Goal: Transaction & Acquisition: Purchase product/service

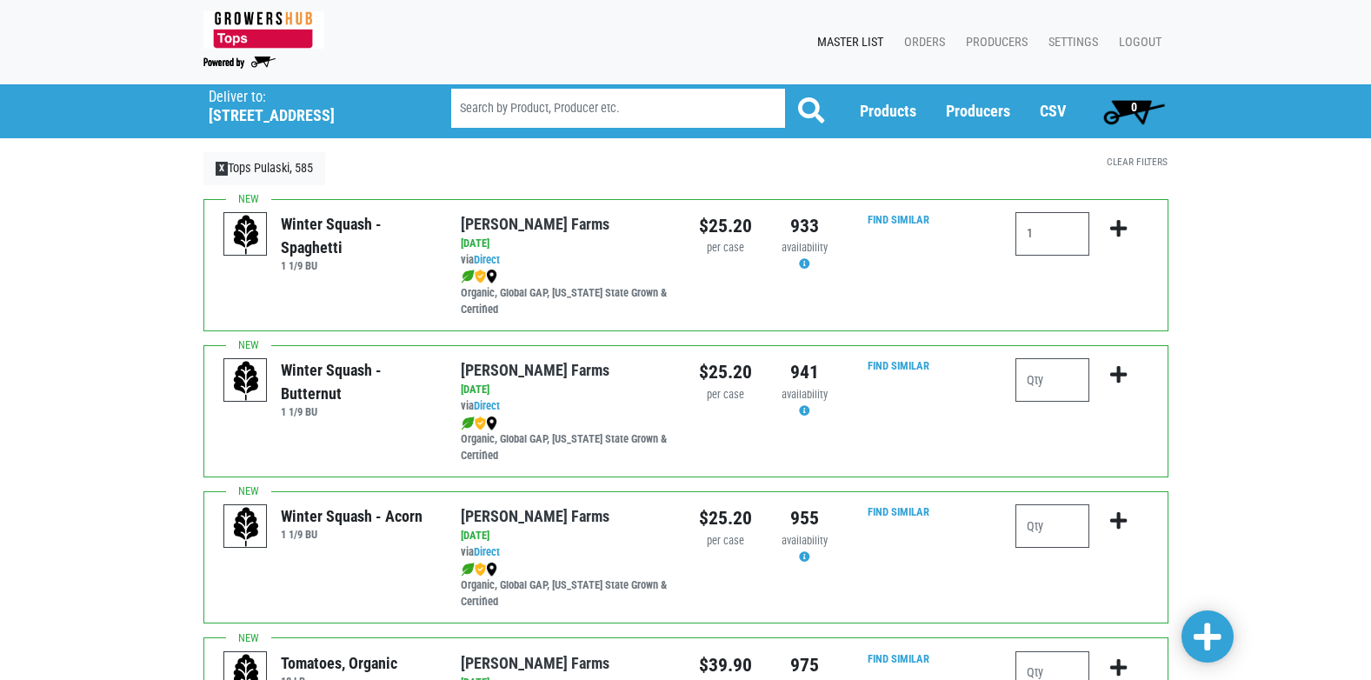
type input "1"
click at [1118, 230] on icon "submit" at bounding box center [1118, 228] width 17 height 19
click at [1028, 388] on input "number" at bounding box center [1052, 379] width 74 height 43
type input "1"
click at [1114, 374] on icon "submit" at bounding box center [1118, 374] width 17 height 19
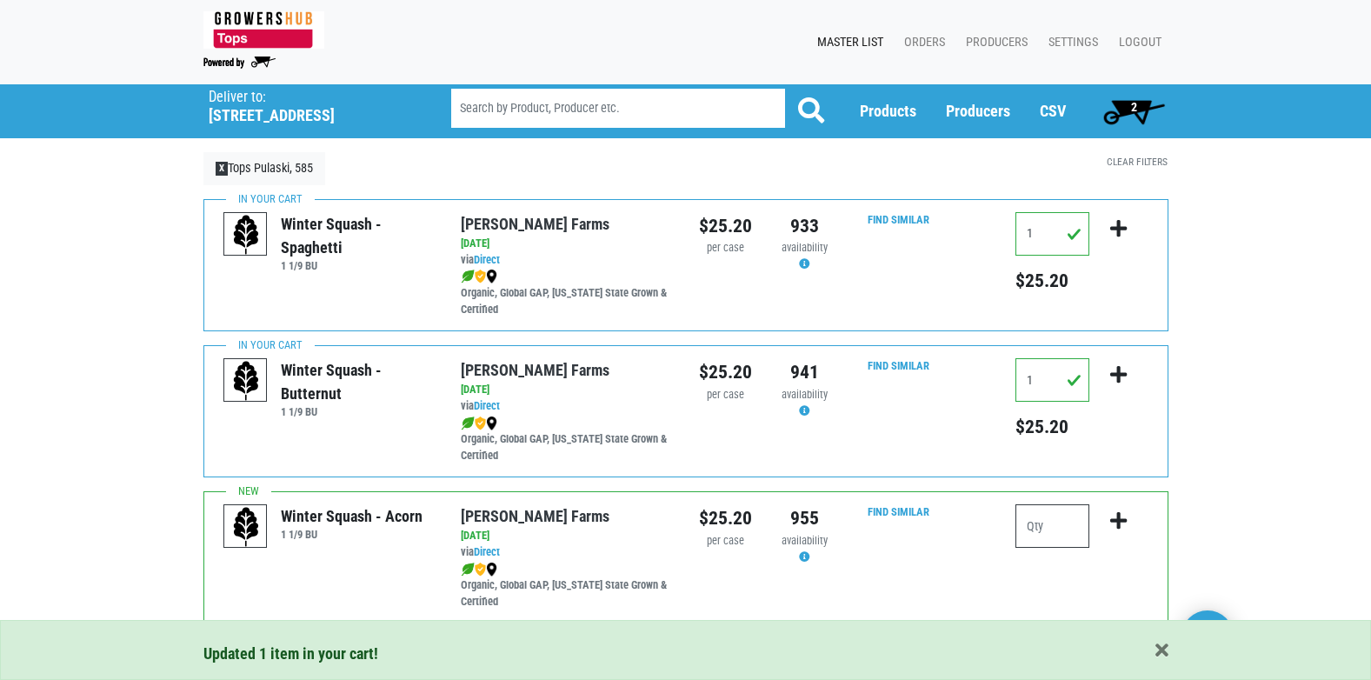
click at [1019, 528] on input "number" at bounding box center [1052, 525] width 74 height 43
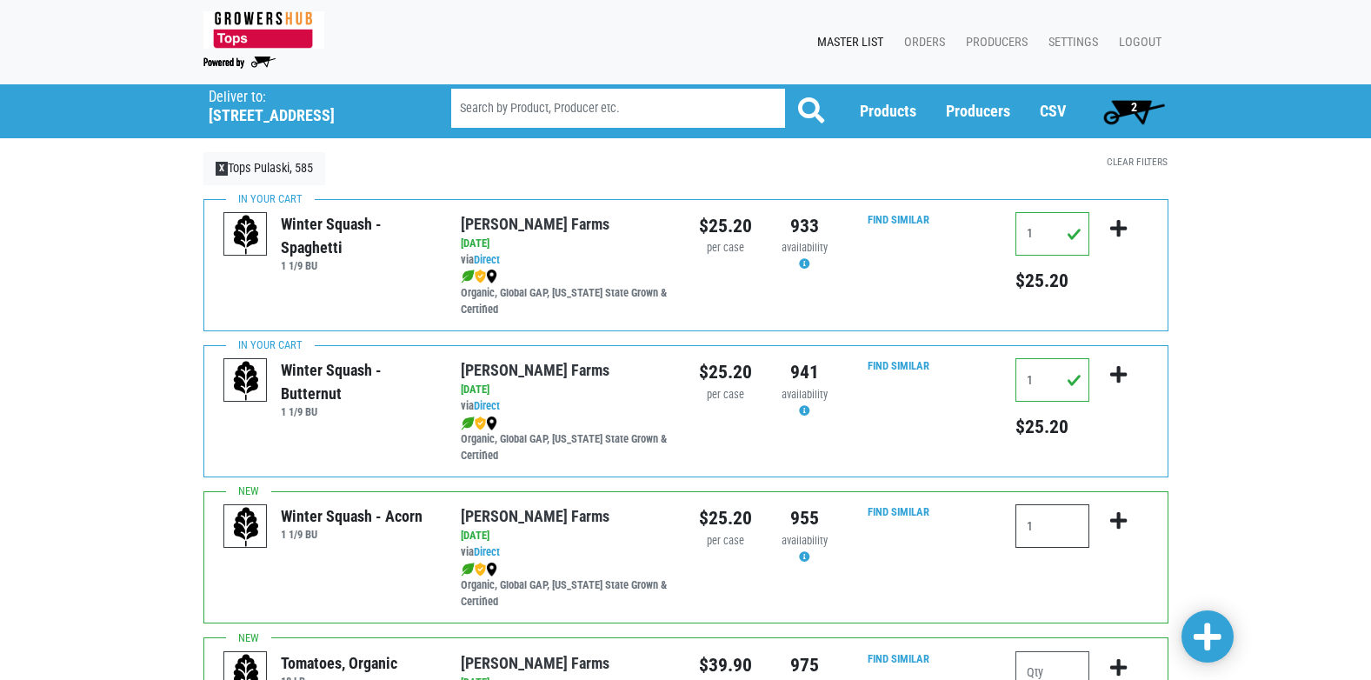
type input "1"
click at [1121, 523] on icon "submit" at bounding box center [1118, 520] width 17 height 19
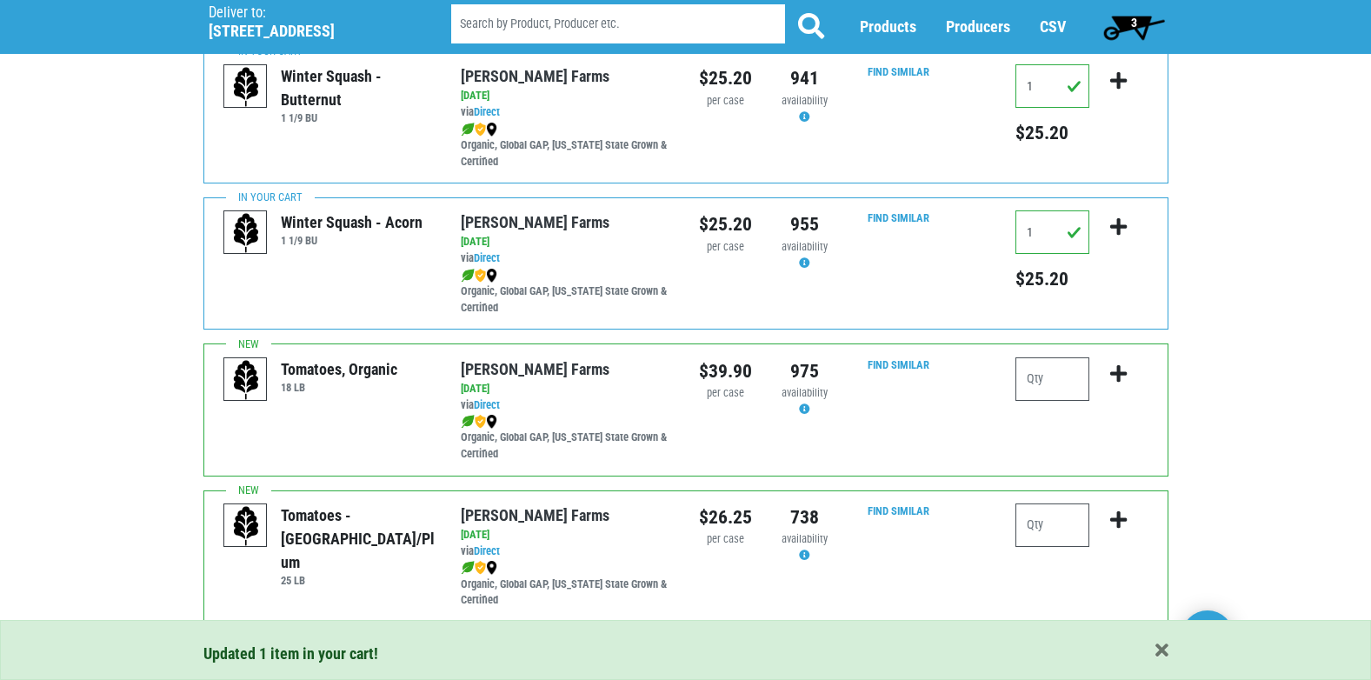
scroll to position [348, 0]
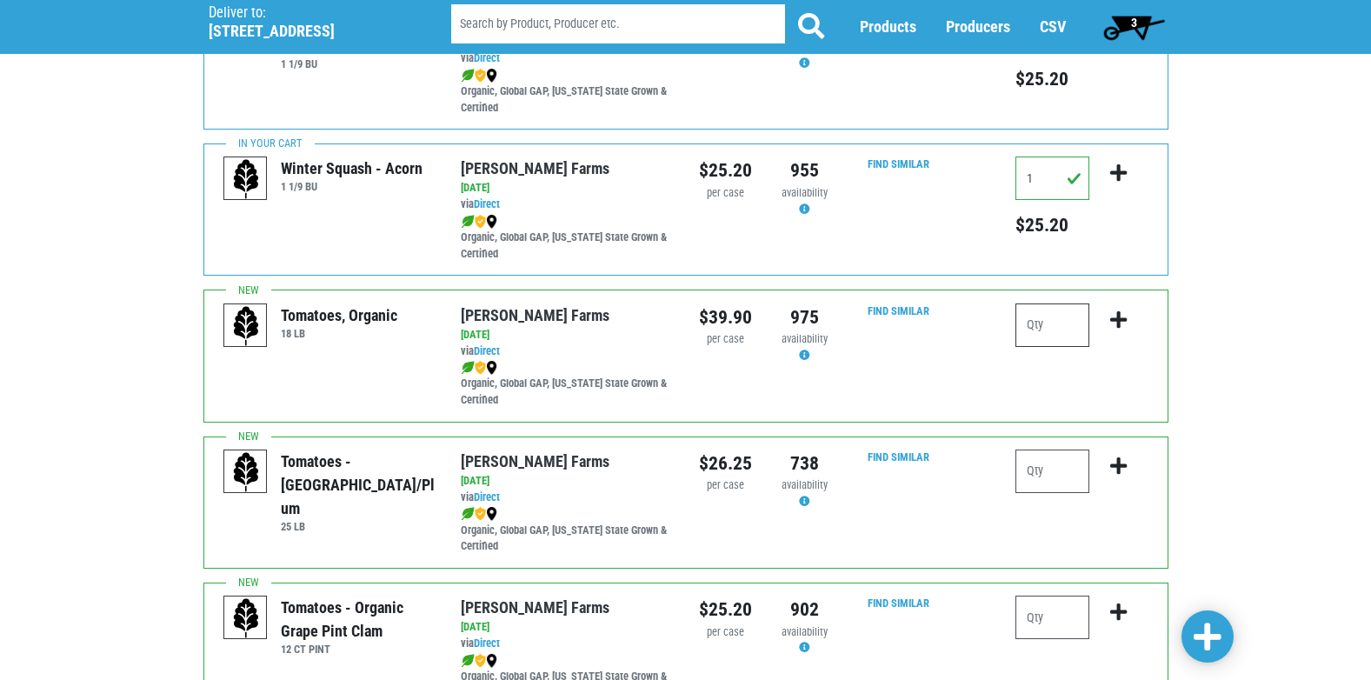
click at [1020, 323] on input "number" at bounding box center [1052, 324] width 74 height 43
type input "1"
click at [1113, 320] on icon "submit" at bounding box center [1118, 319] width 17 height 19
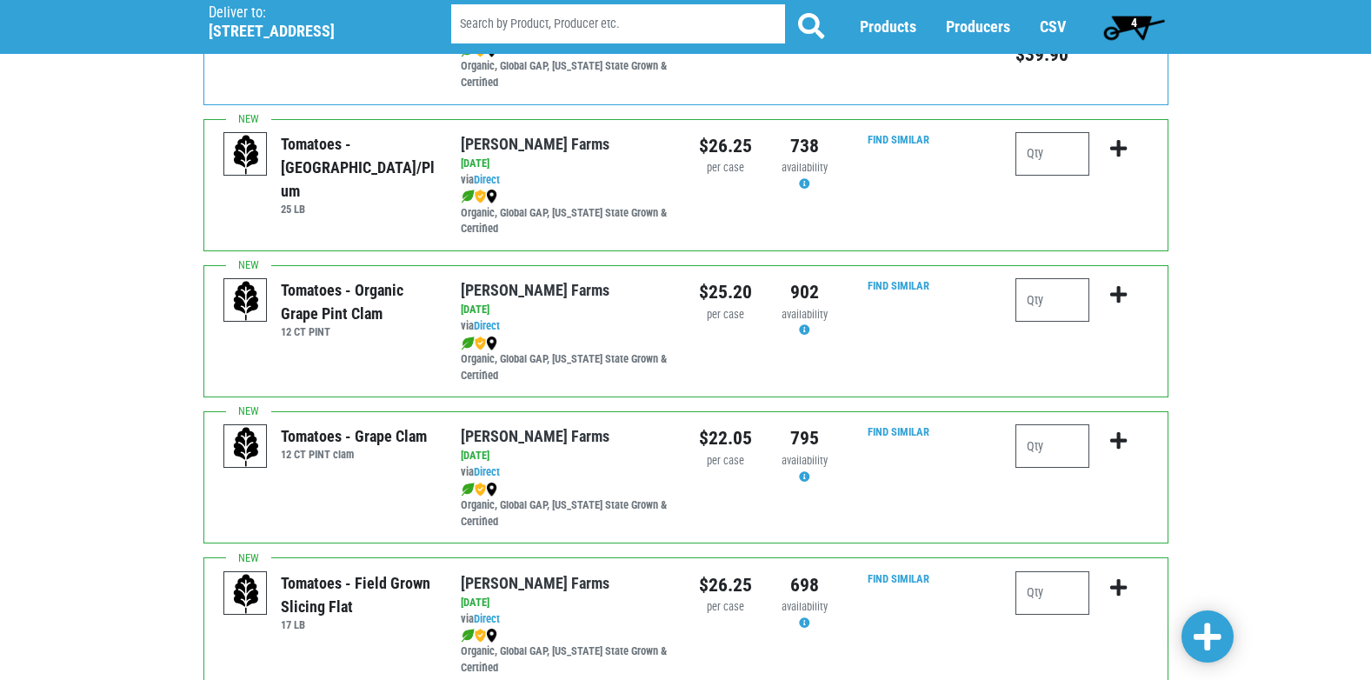
scroll to position [695, 0]
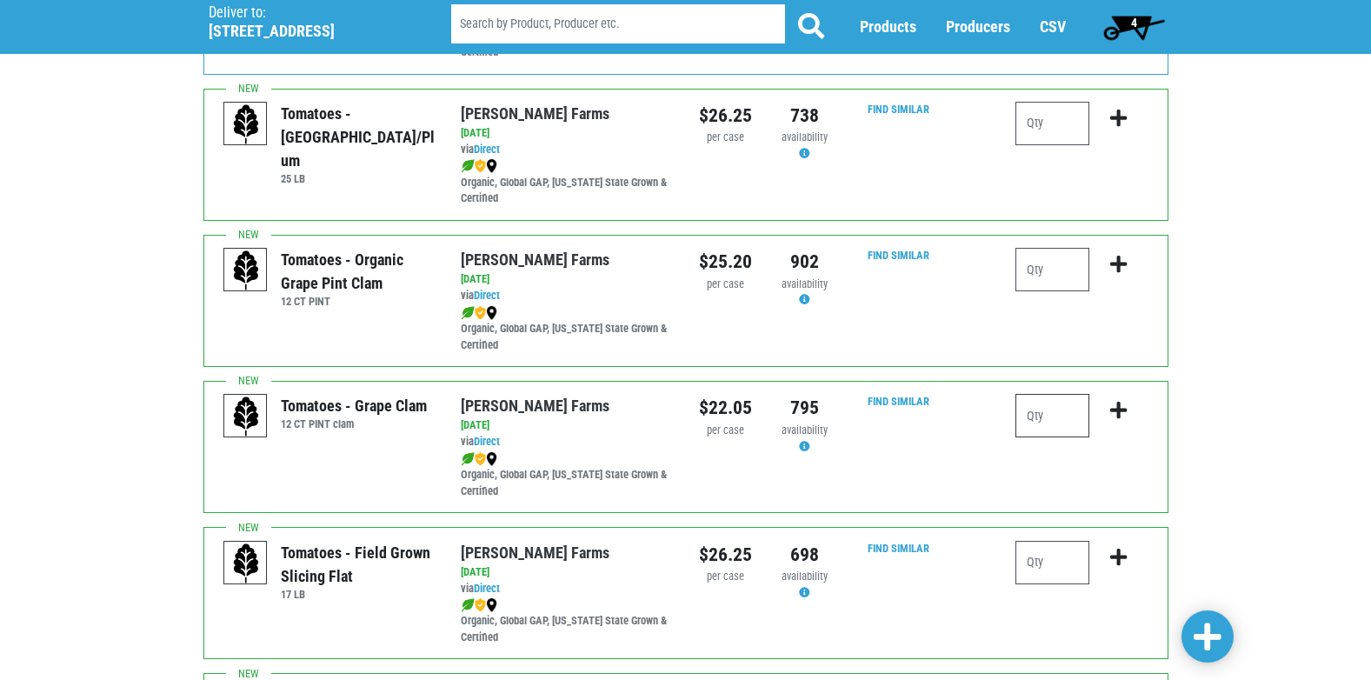
click at [1032, 422] on input "number" at bounding box center [1052, 415] width 74 height 43
type input "5"
click at [1117, 407] on icon "submit" at bounding box center [1118, 410] width 17 height 19
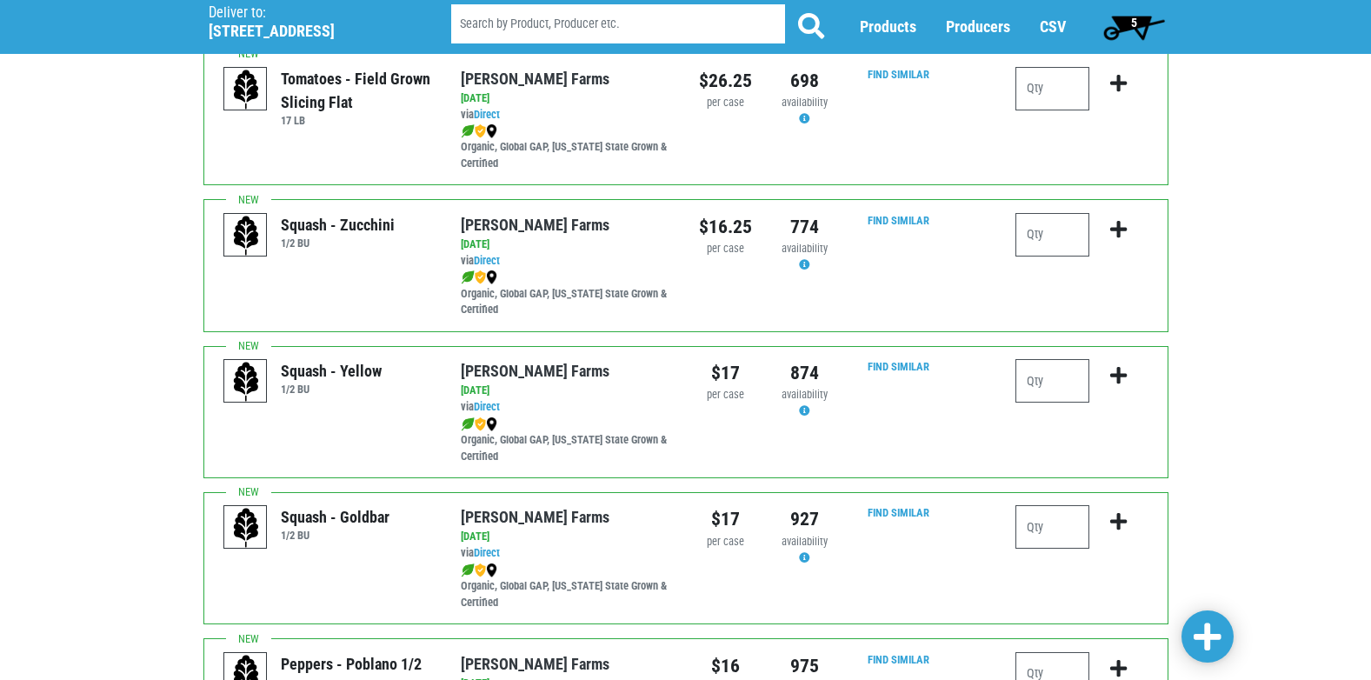
scroll to position [1217, 0]
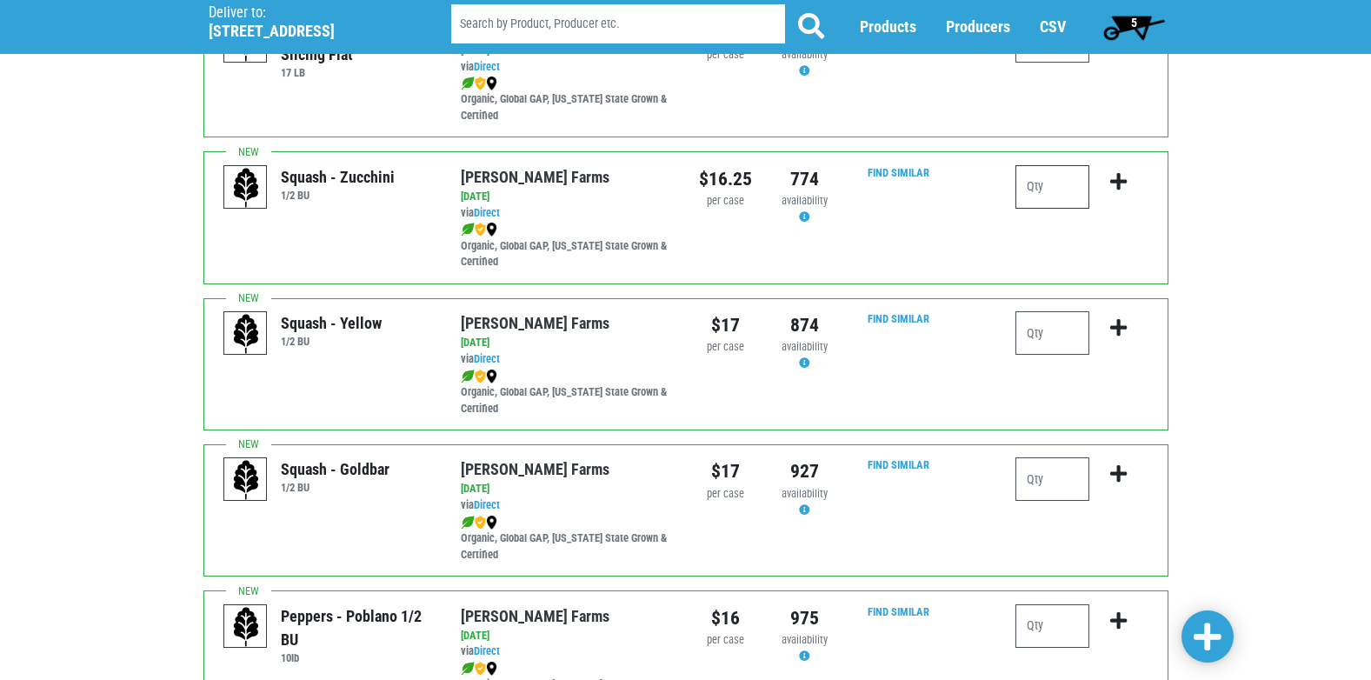
click at [1037, 190] on input "number" at bounding box center [1052, 186] width 74 height 43
type input "3"
click at [1118, 185] on icon "submit" at bounding box center [1118, 181] width 17 height 19
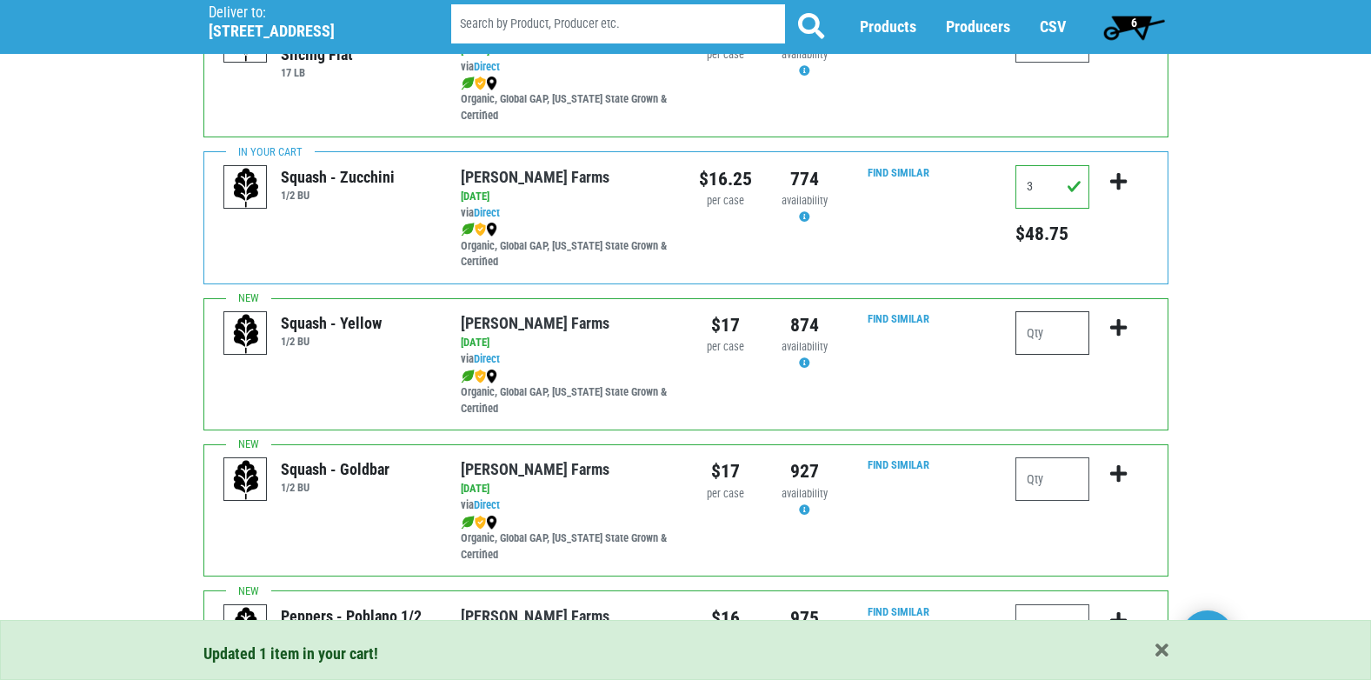
click at [1041, 332] on input "number" at bounding box center [1052, 332] width 74 height 43
type input "2"
click at [1115, 327] on icon "submit" at bounding box center [1118, 327] width 17 height 19
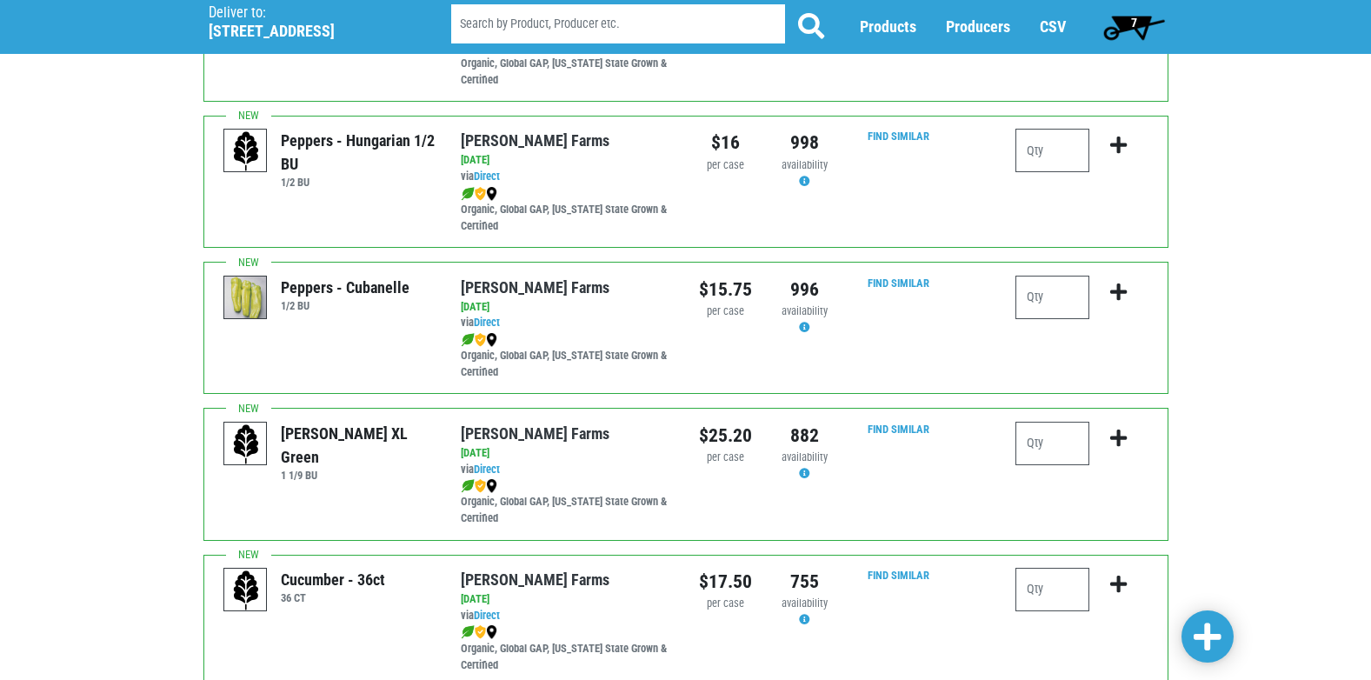
scroll to position [2173, 0]
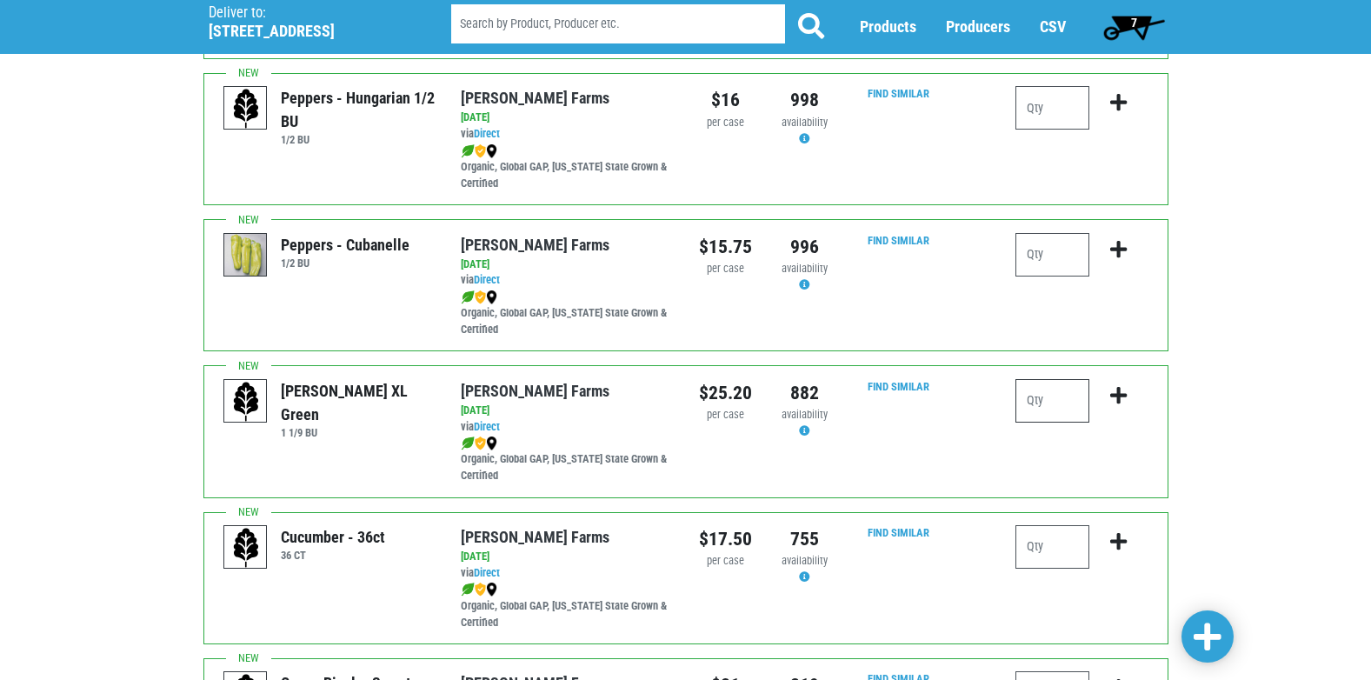
click at [1027, 402] on input "number" at bounding box center [1052, 400] width 74 height 43
type input "1"
click at [1117, 396] on icon "submit" at bounding box center [1118, 395] width 17 height 19
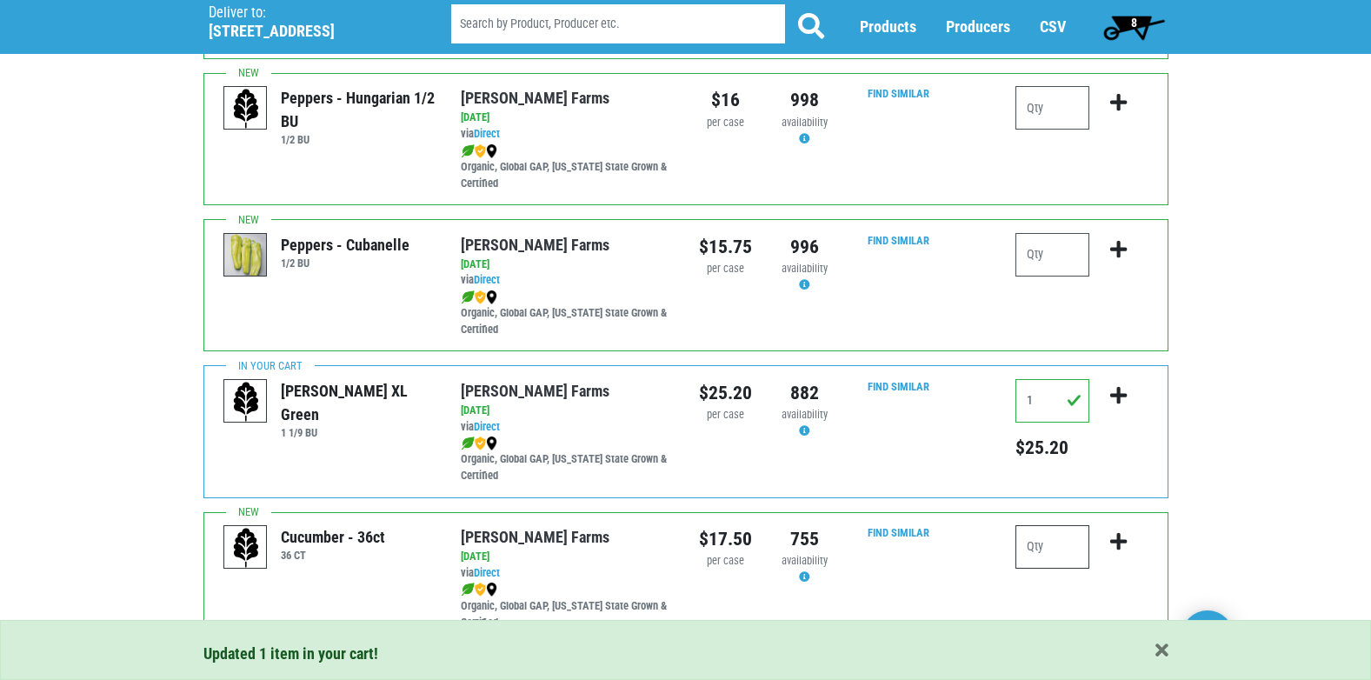
click at [1029, 547] on input "number" at bounding box center [1052, 546] width 74 height 43
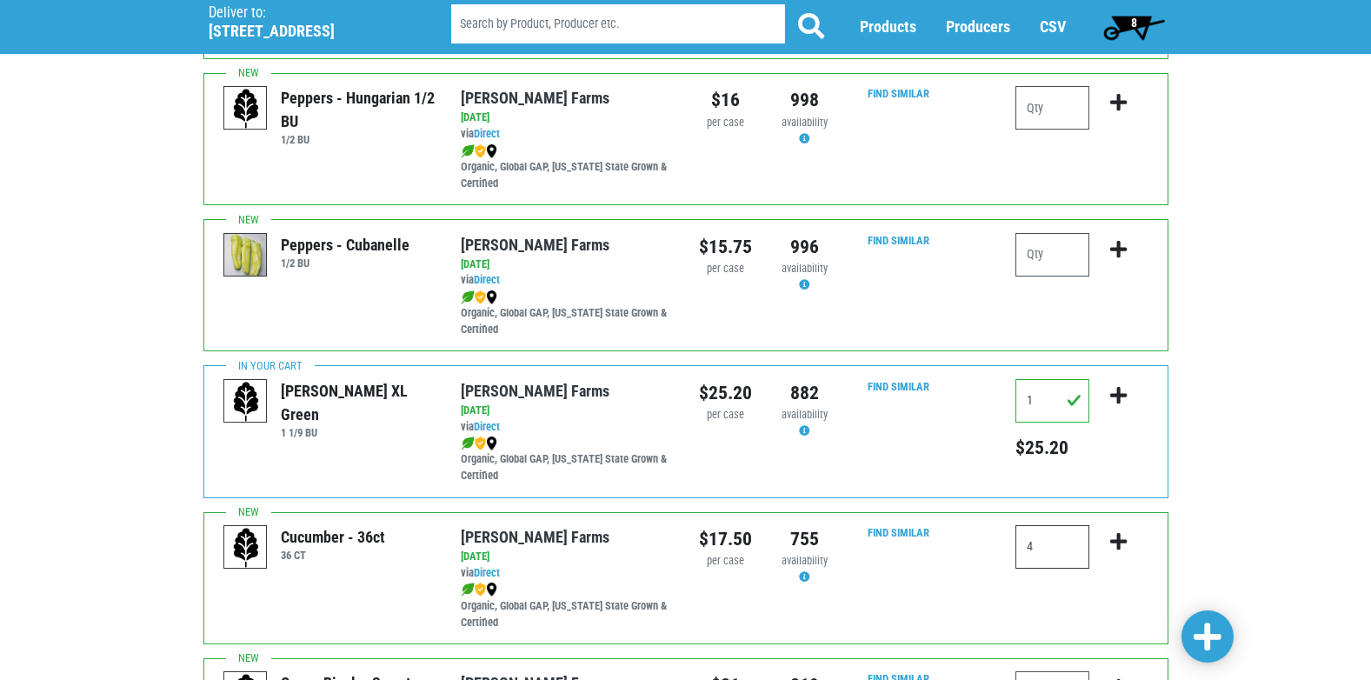
type input "4"
click at [1116, 541] on icon "submit" at bounding box center [1118, 541] width 17 height 19
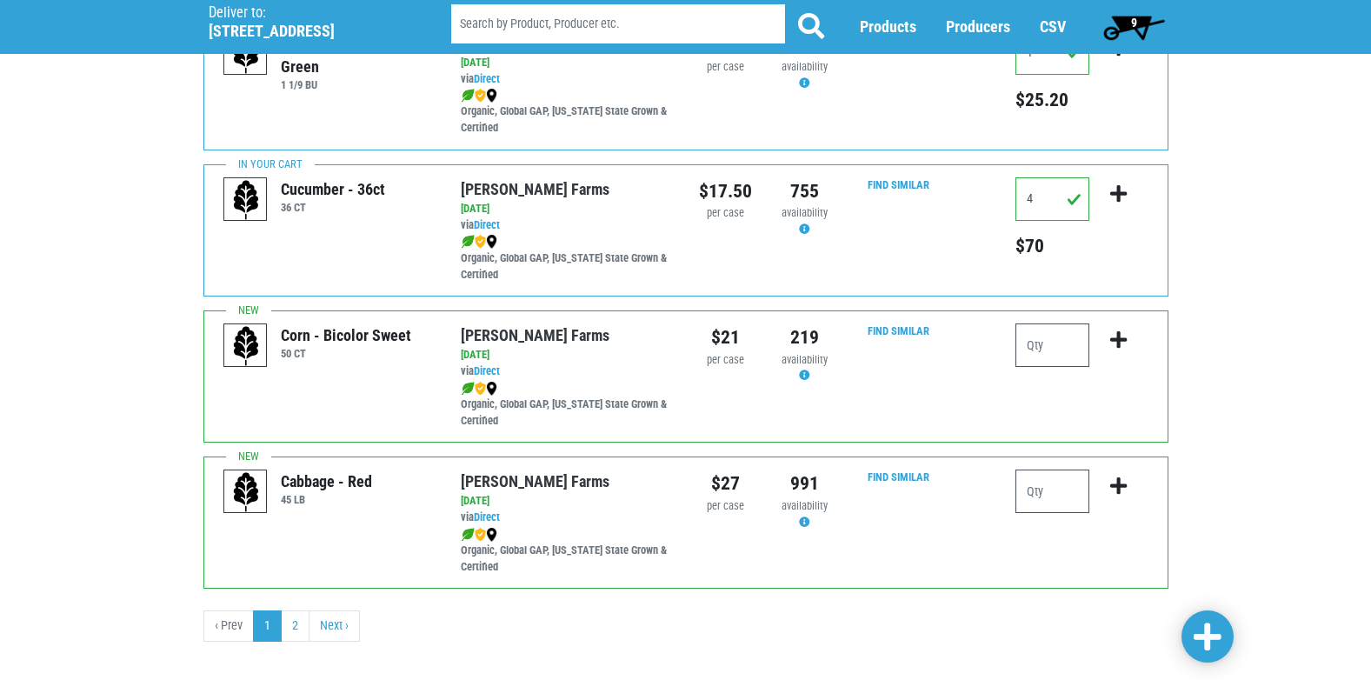
scroll to position [2540, 0]
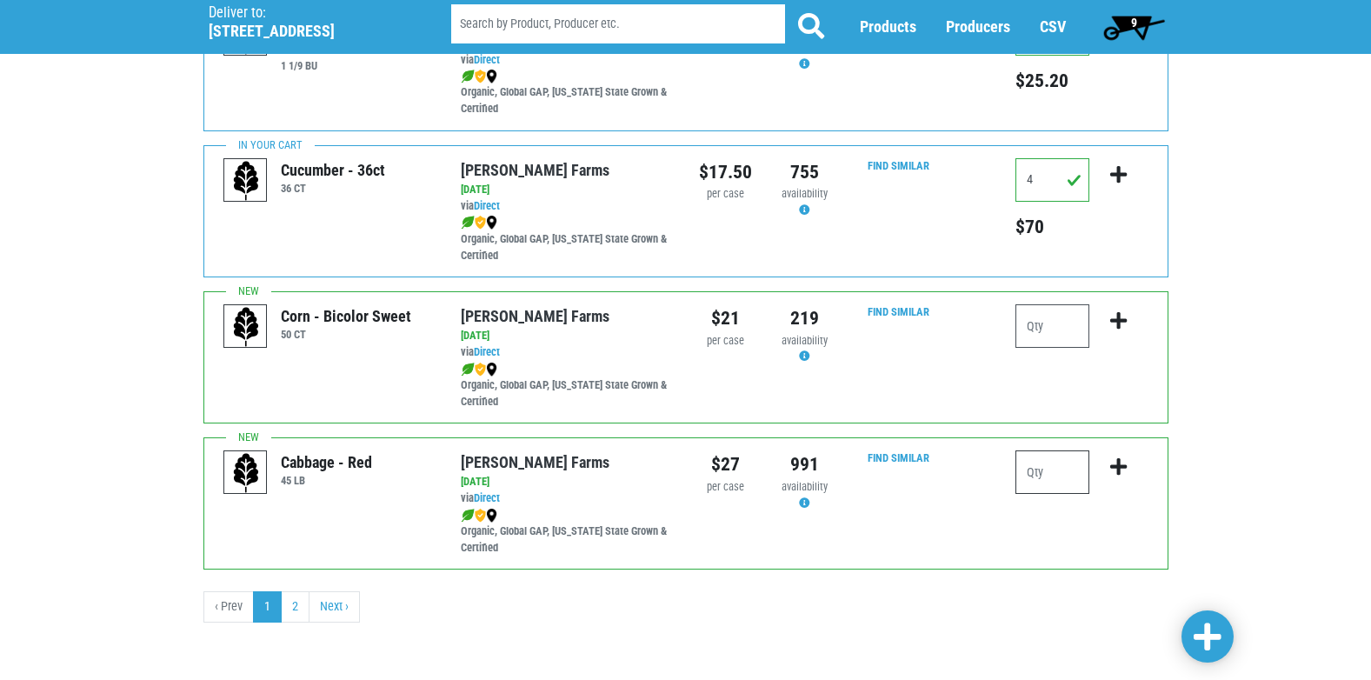
click at [1034, 473] on input "number" at bounding box center [1052, 471] width 74 height 43
type input "1"
click at [1116, 466] on icon "submit" at bounding box center [1118, 466] width 17 height 19
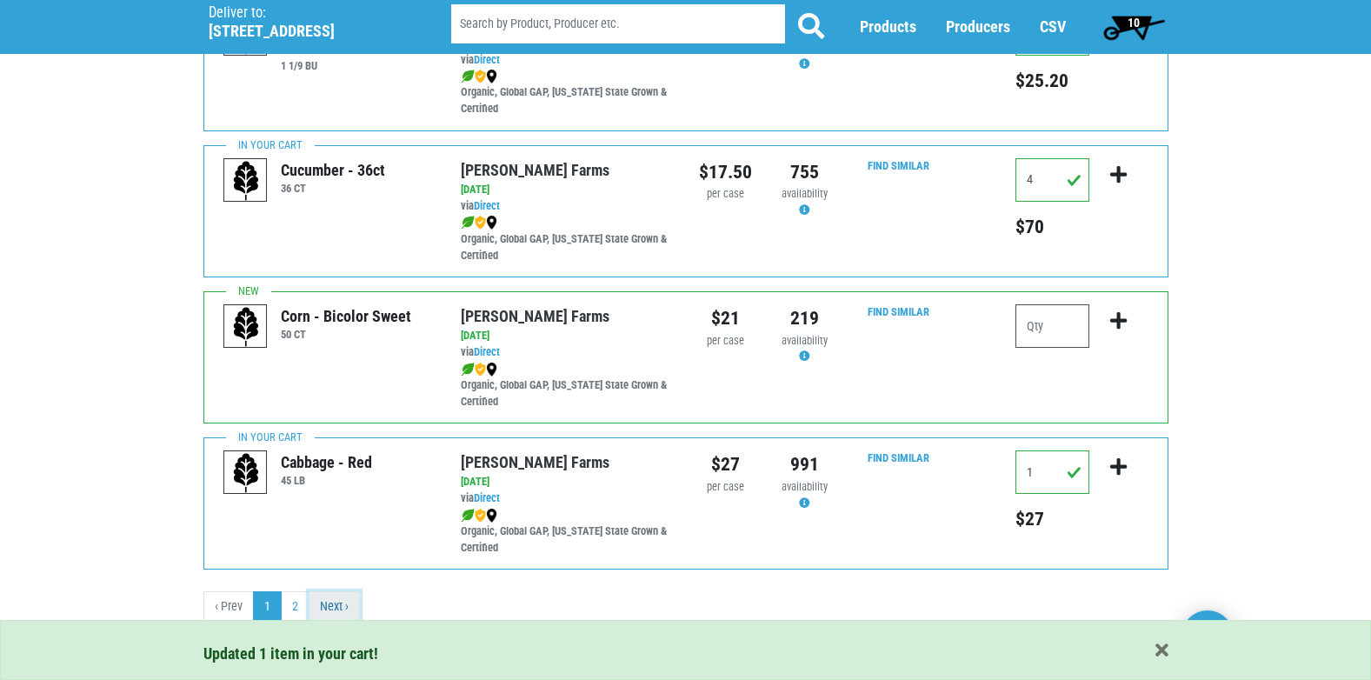
click at [337, 606] on link "Next ›" at bounding box center [334, 606] width 51 height 31
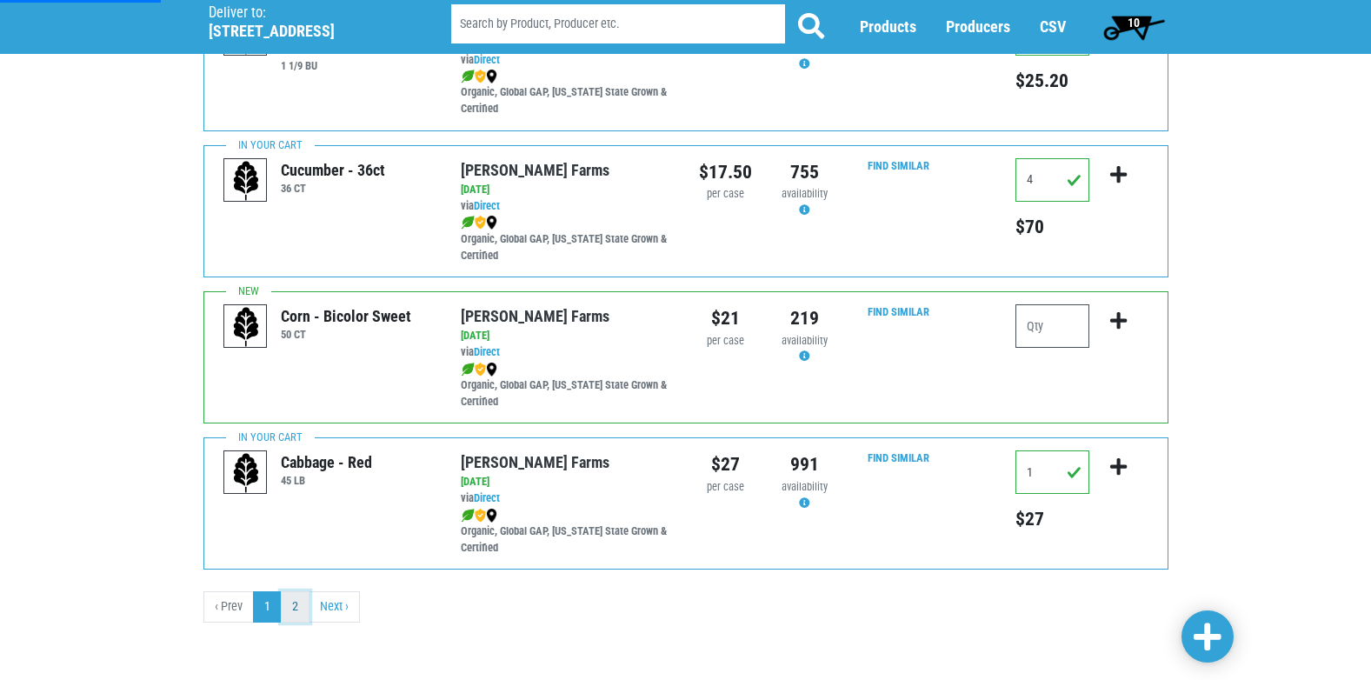
click at [295, 613] on link "2" at bounding box center [295, 606] width 29 height 31
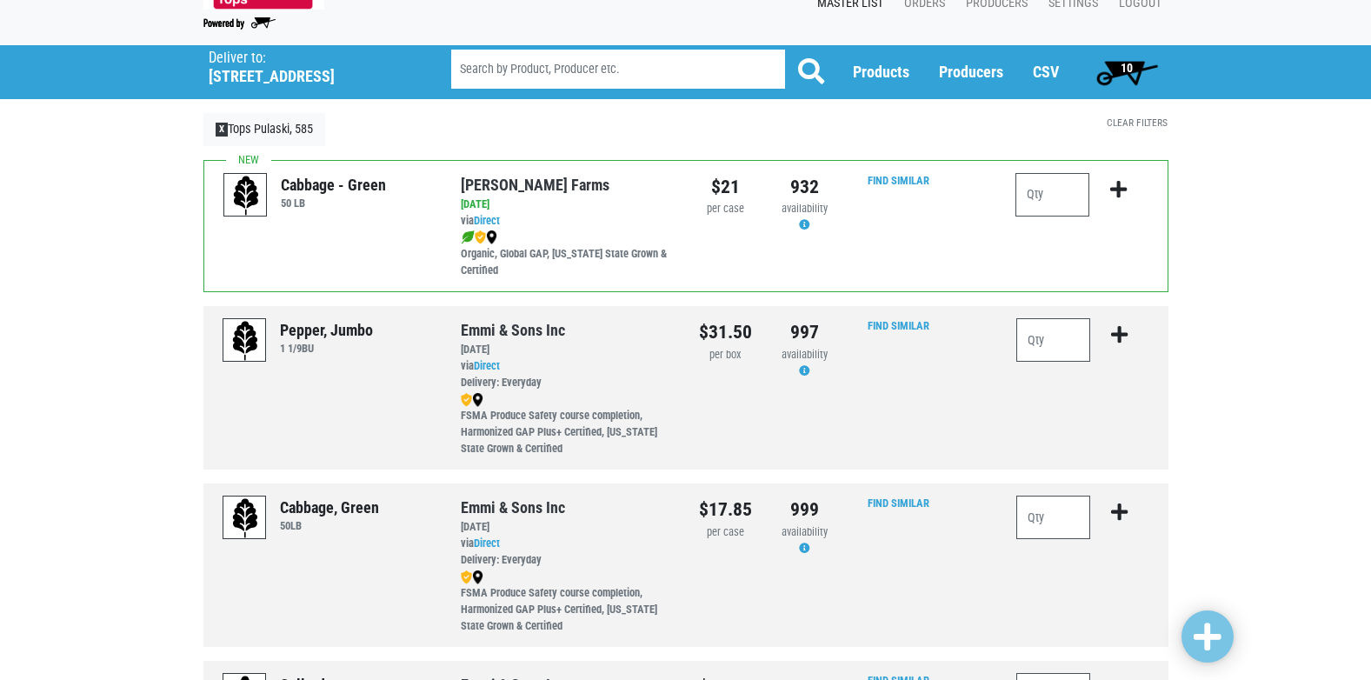
scroll to position [37, 0]
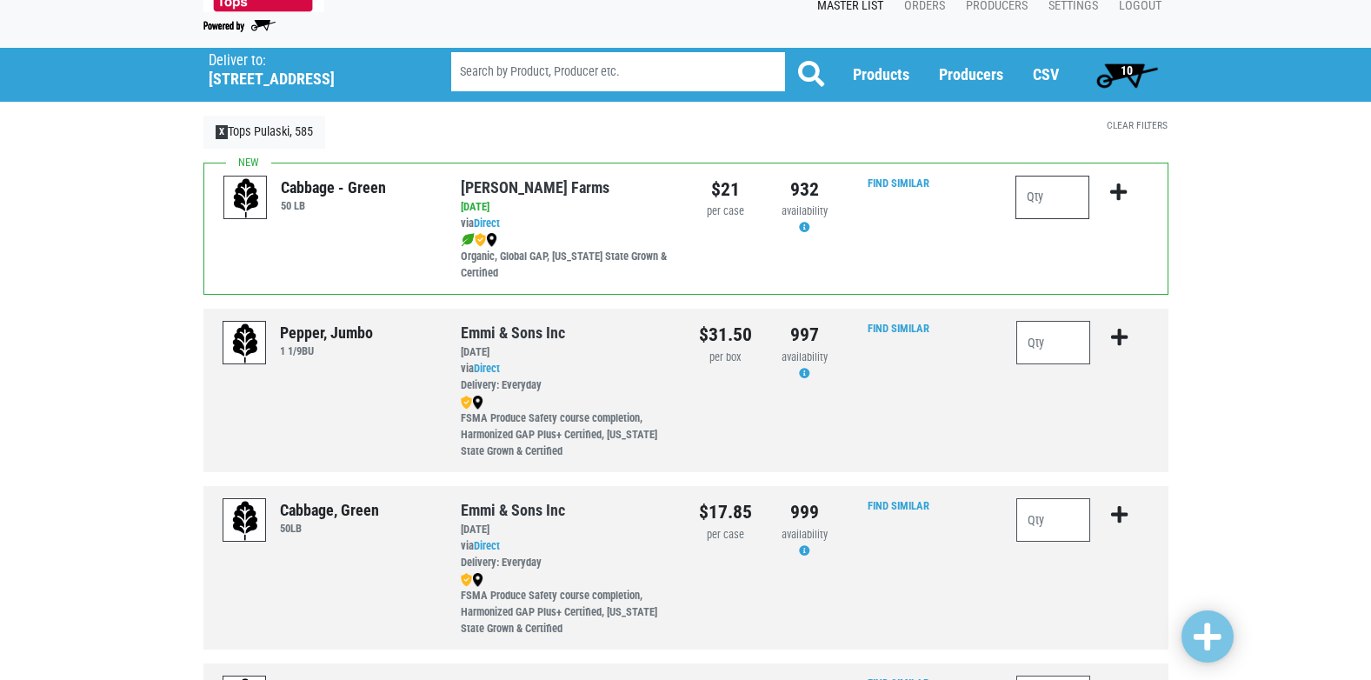
click at [1039, 195] on input "number" at bounding box center [1052, 197] width 74 height 43
type input "2"
click at [1044, 519] on input "number" at bounding box center [1053, 519] width 75 height 43
type input "2"
click at [1117, 517] on icon "submit" at bounding box center [1119, 514] width 17 height 19
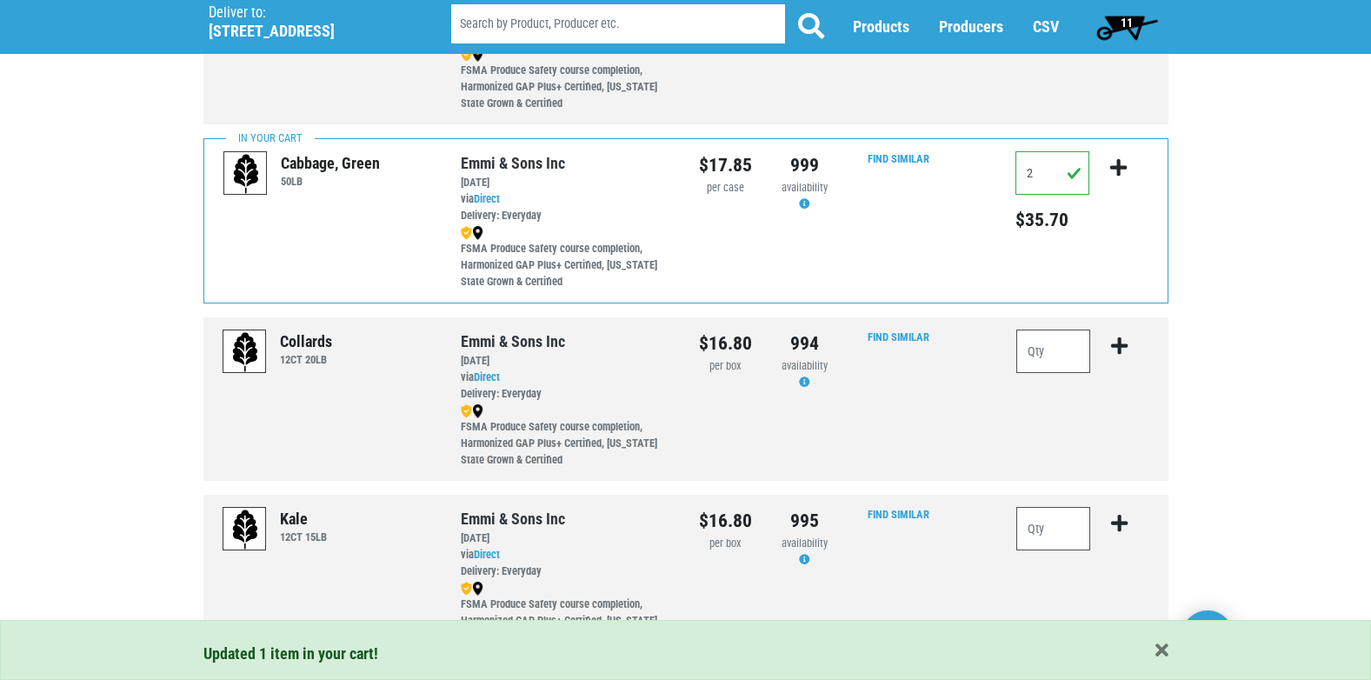
scroll to position [471, 0]
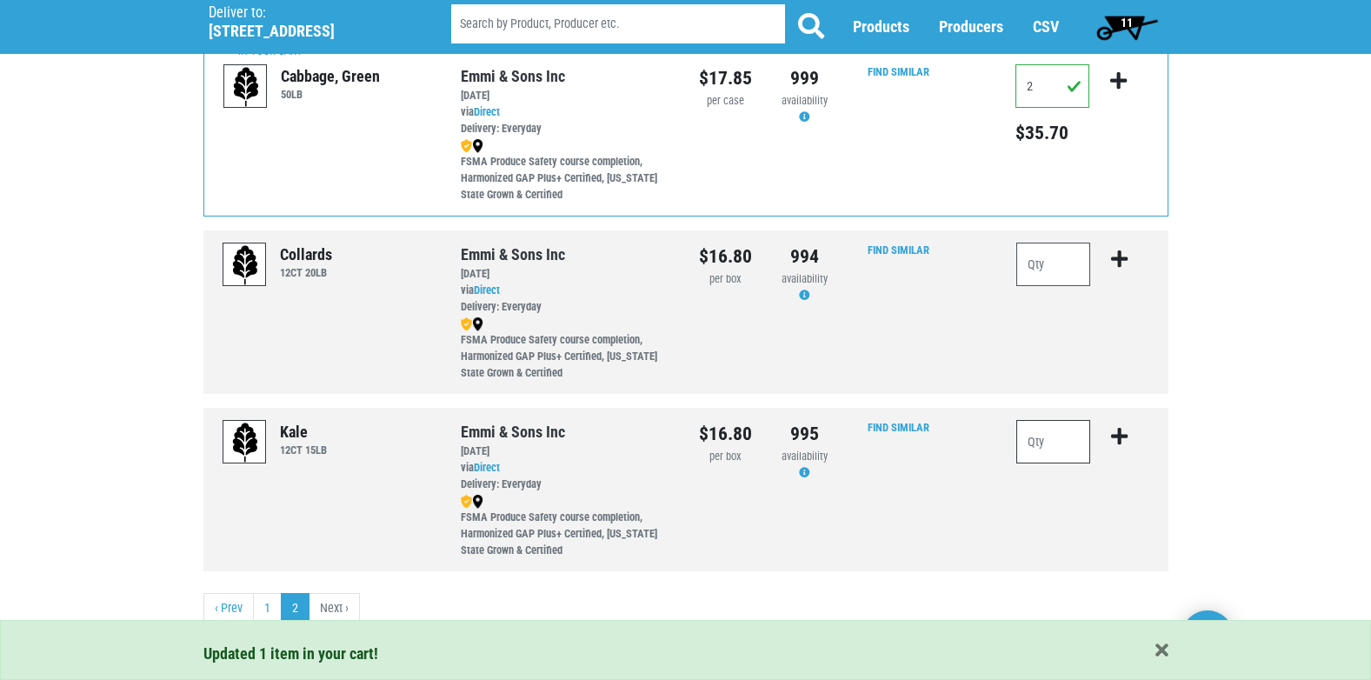
click at [1036, 448] on input "number" at bounding box center [1053, 441] width 75 height 43
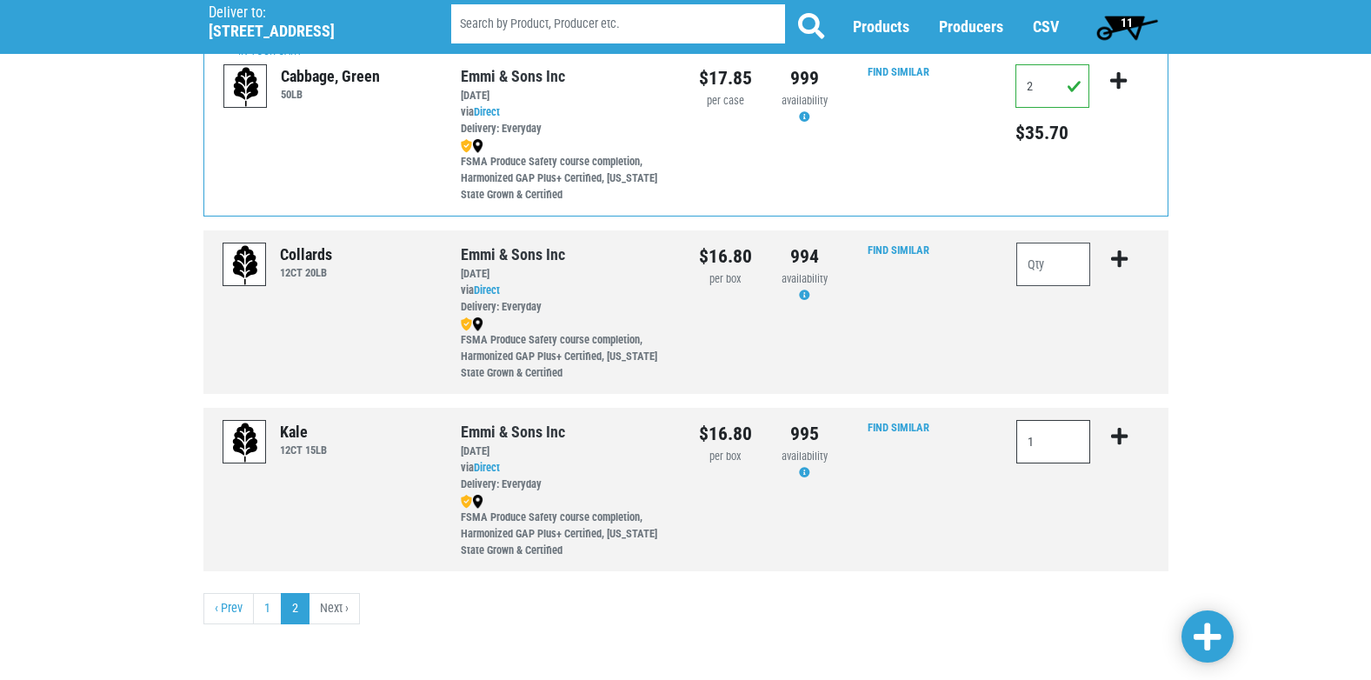
type input "1"
click at [1116, 434] on icon "submit" at bounding box center [1119, 436] width 17 height 19
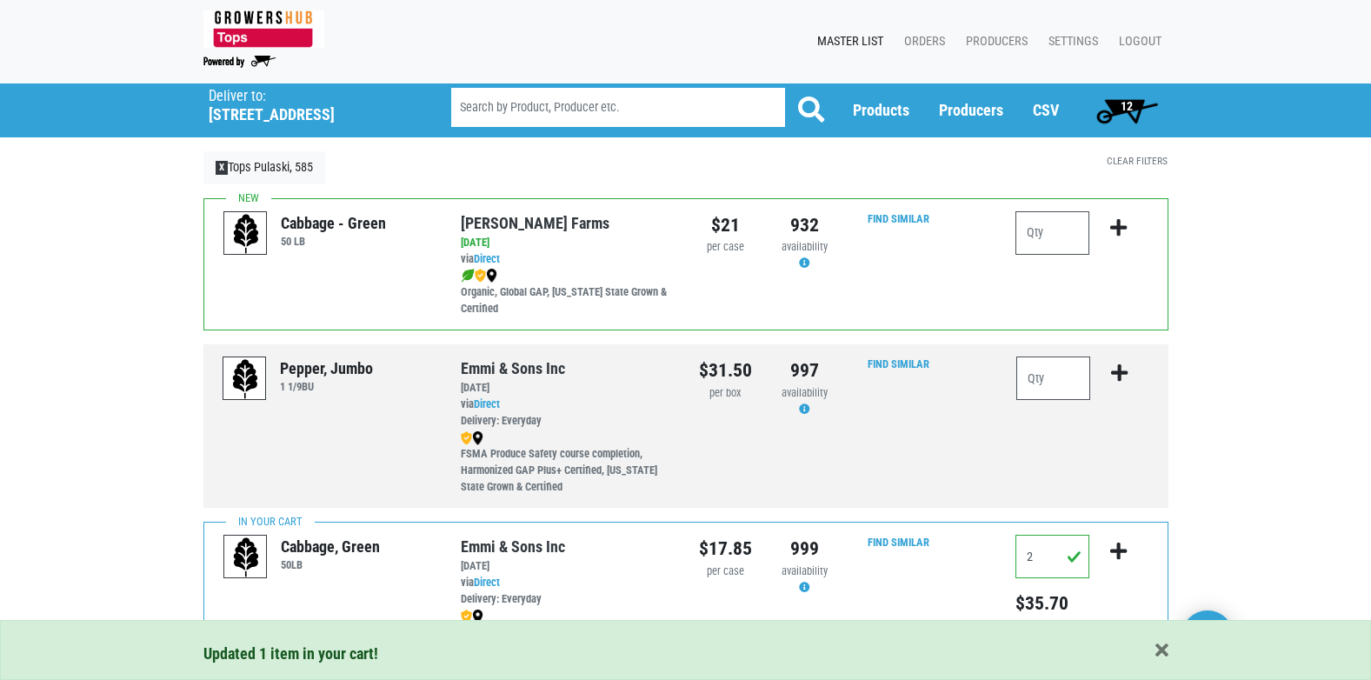
scroll to position [0, 0]
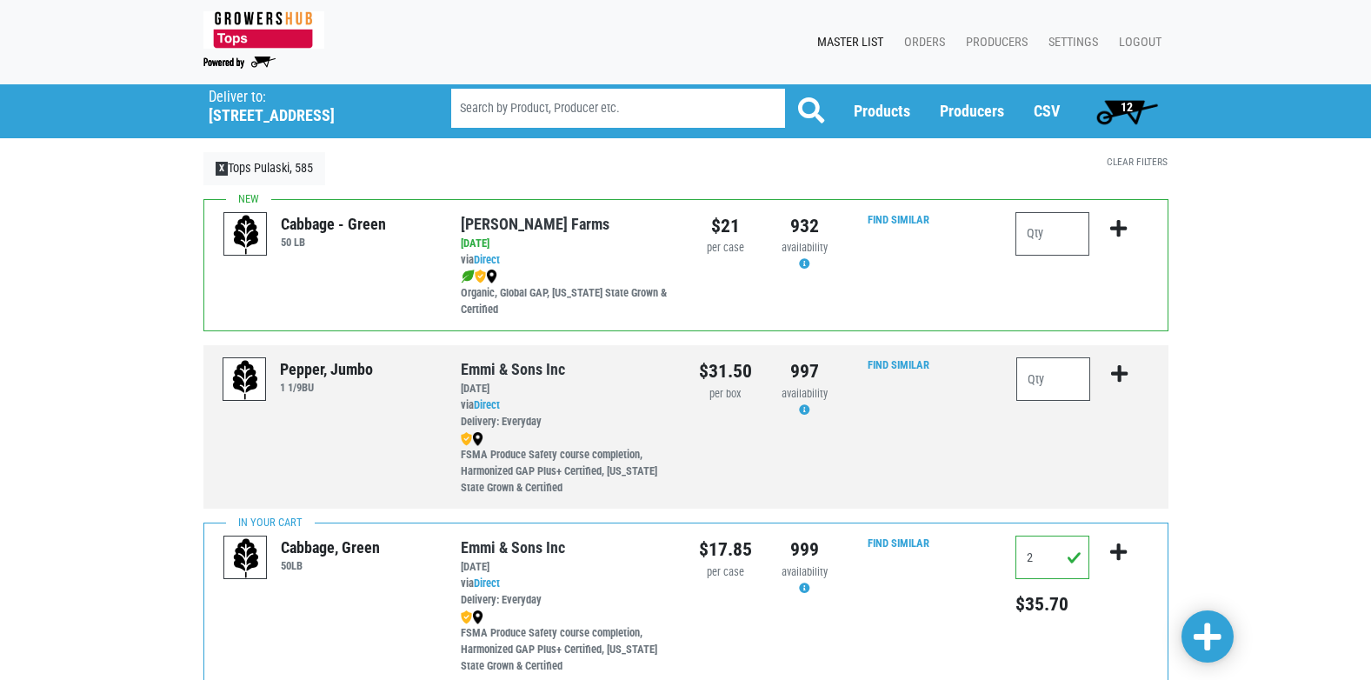
click at [1122, 108] on span "12" at bounding box center [1127, 107] width 12 height 14
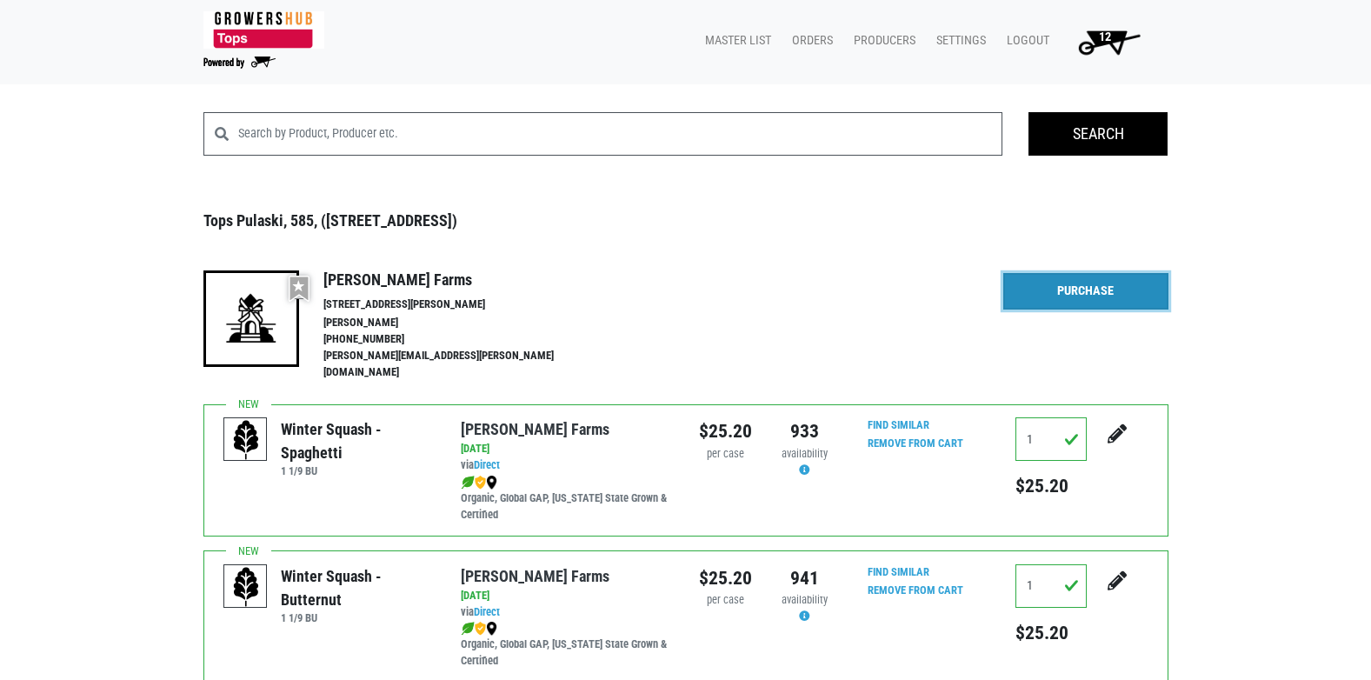
click at [1083, 296] on link "Purchase" at bounding box center [1085, 291] width 165 height 37
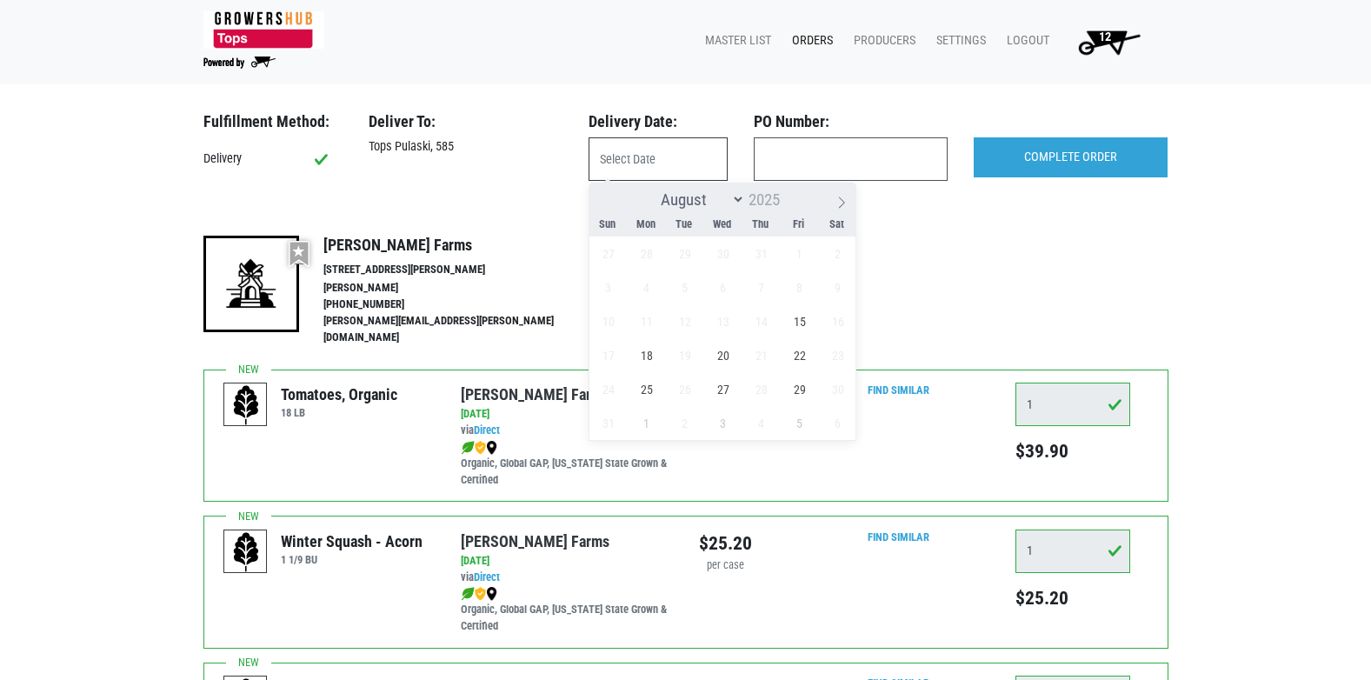
click at [627, 163] on input "text" at bounding box center [658, 158] width 139 height 43
click at [801, 323] on span "15" at bounding box center [799, 321] width 34 height 34
type input "[DATE]"
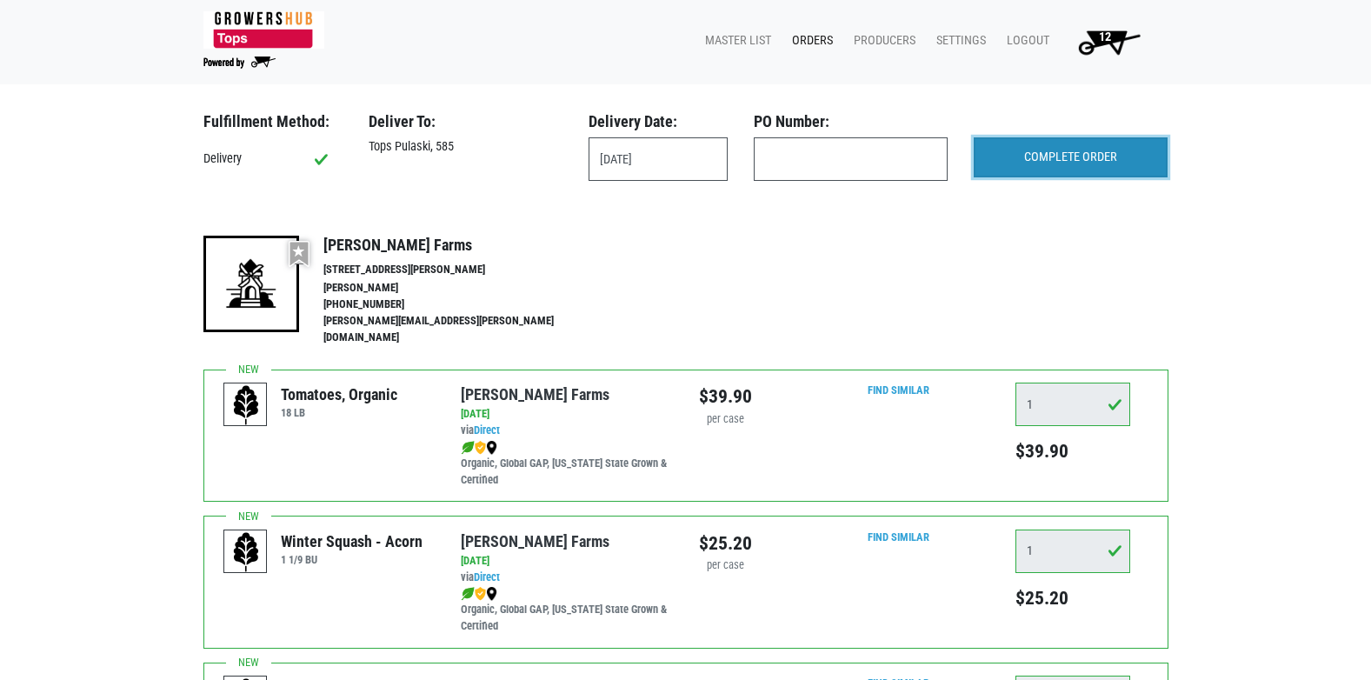
click at [1048, 155] on input "COMPLETE ORDER" at bounding box center [1071, 157] width 194 height 40
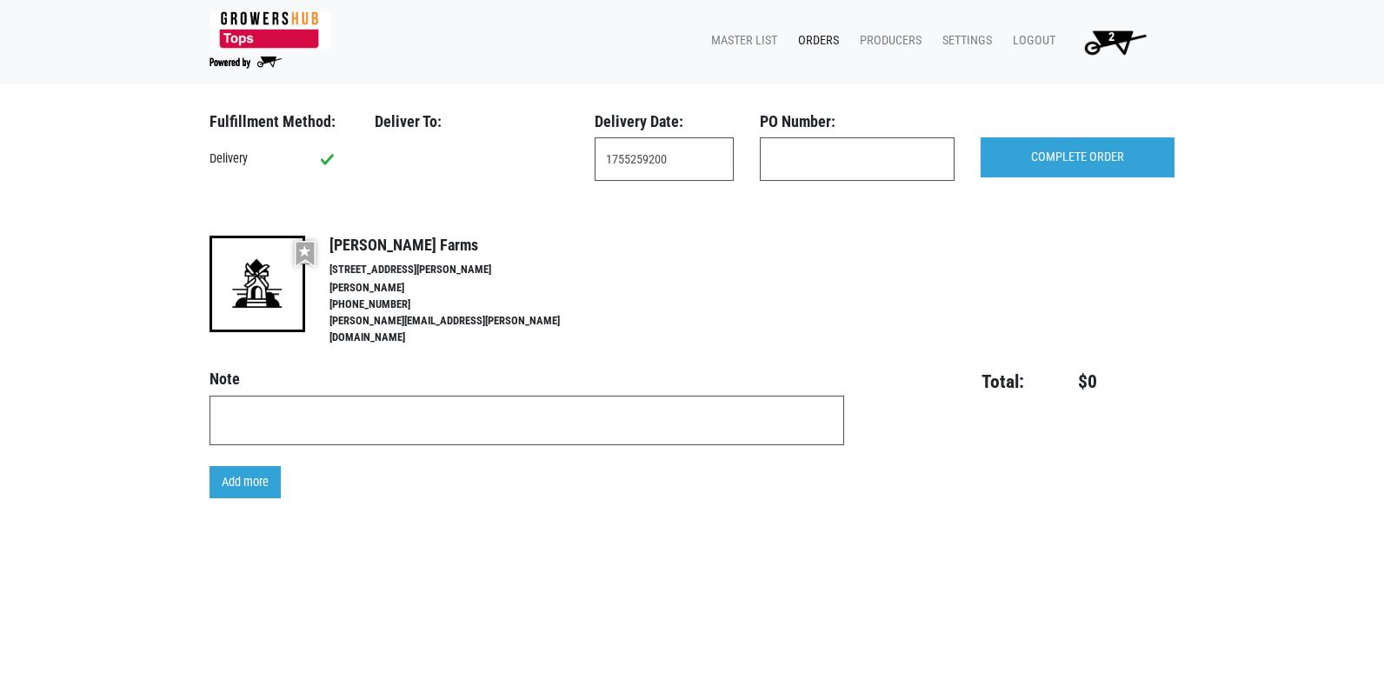
click at [1108, 34] on span "2" at bounding box center [1111, 37] width 6 height 15
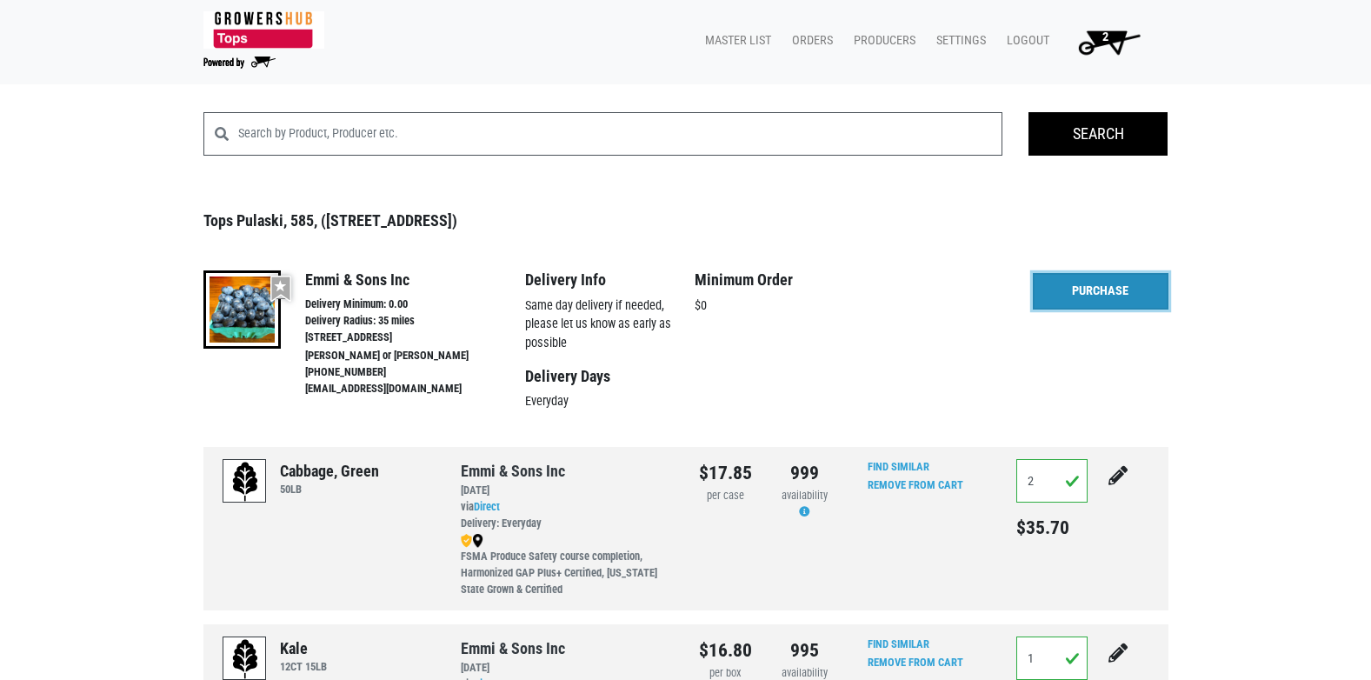
click at [1068, 293] on link "Purchase" at bounding box center [1101, 291] width 136 height 37
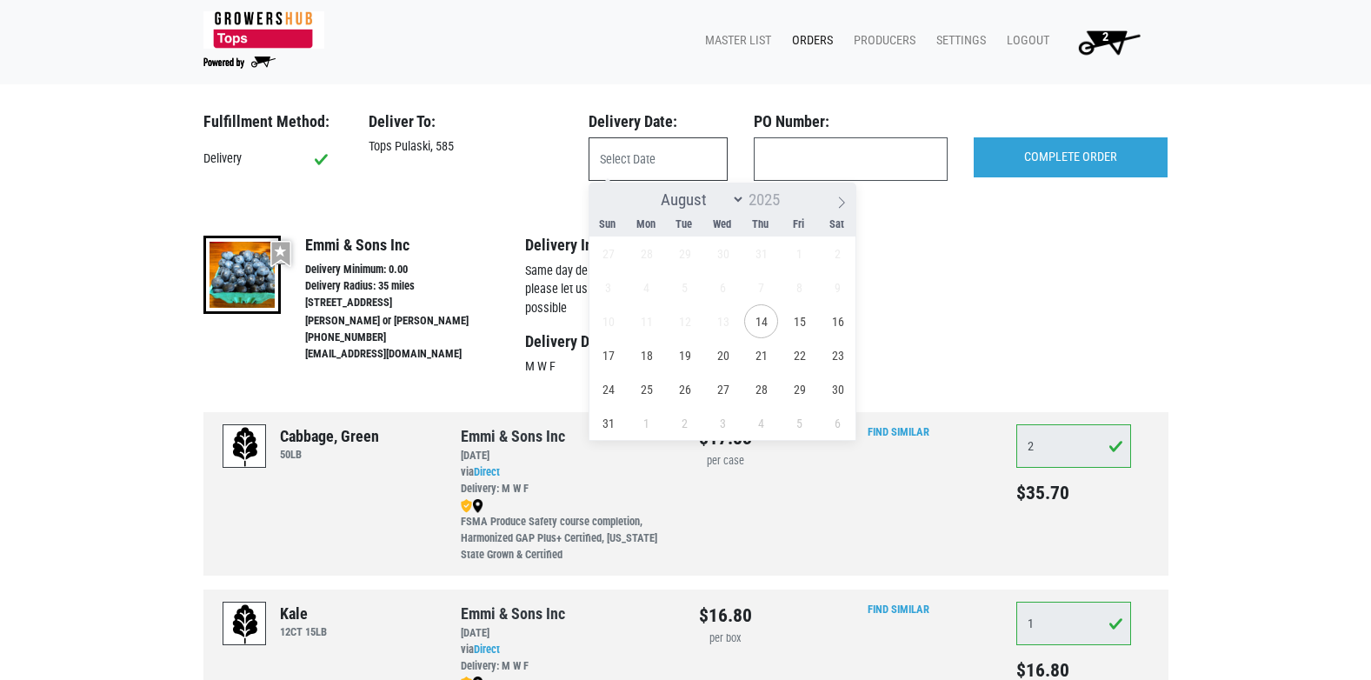
click at [649, 162] on input "text" at bounding box center [658, 158] width 139 height 43
click at [803, 320] on span "15" at bounding box center [799, 321] width 34 height 34
type input "[DATE]"
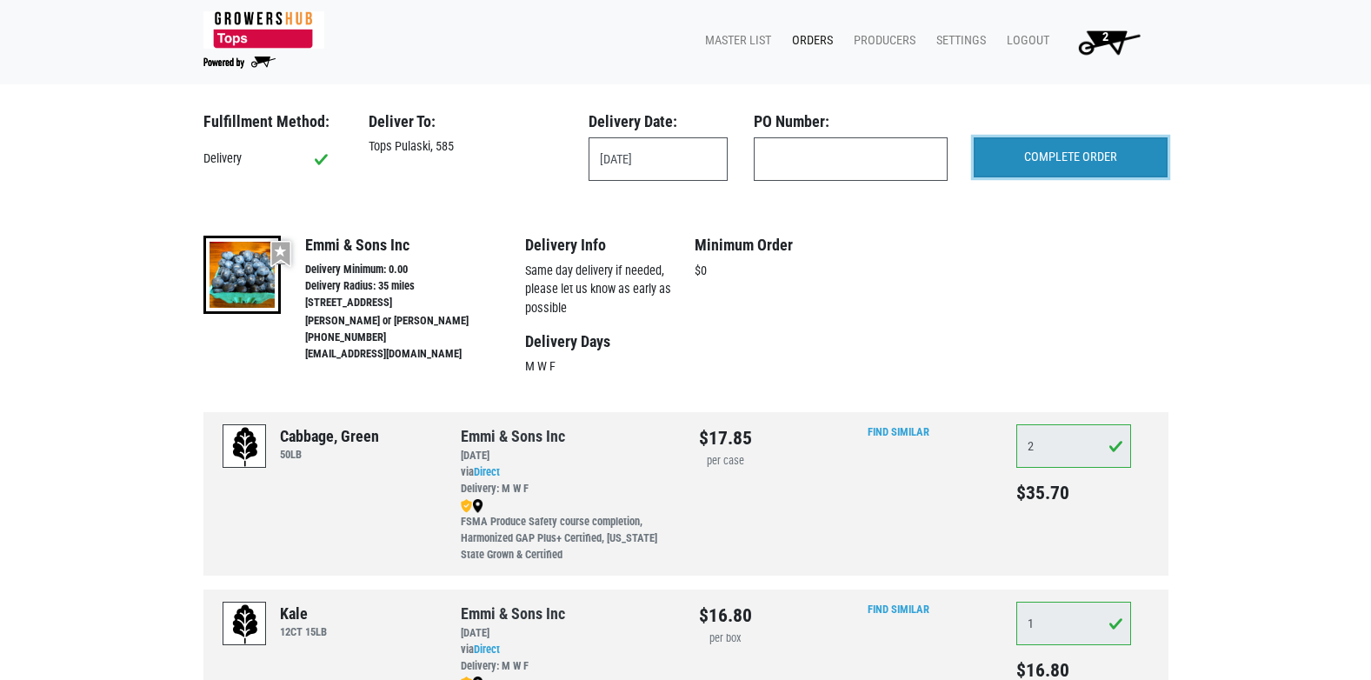
click at [1042, 163] on input "COMPLETE ORDER" at bounding box center [1071, 157] width 194 height 40
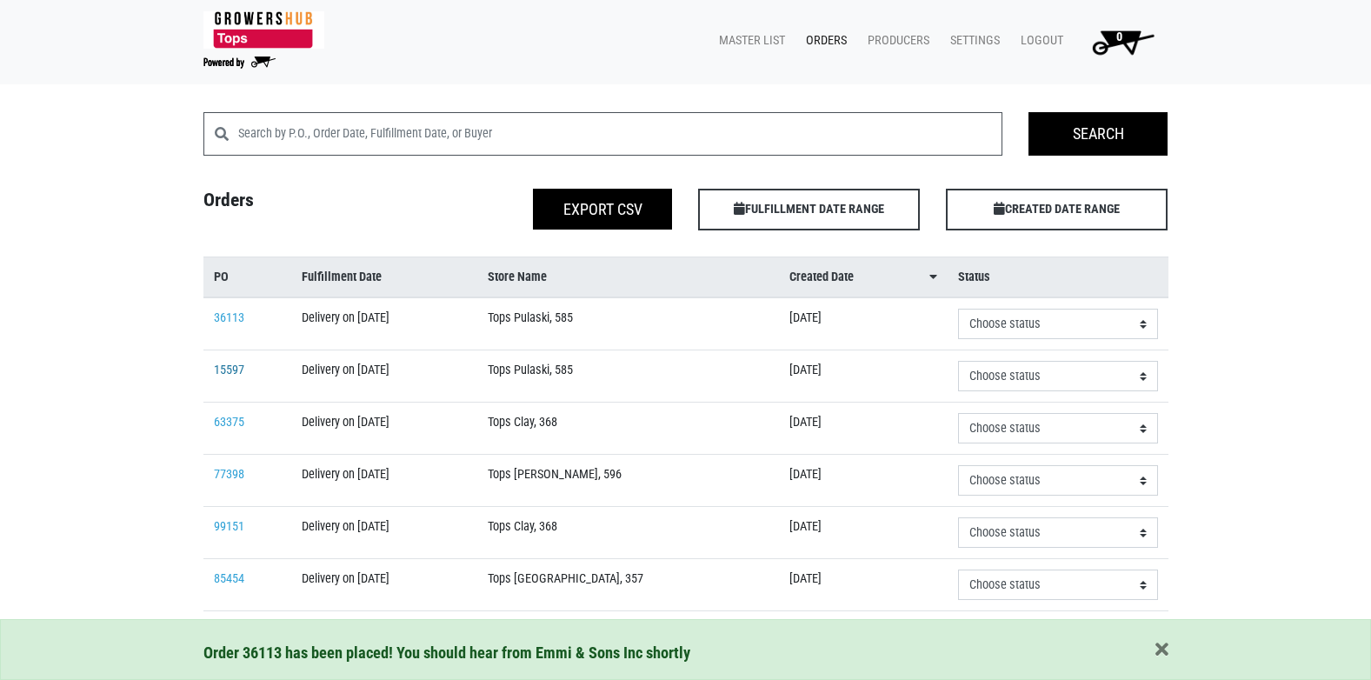
click at [242, 369] on link "15597" at bounding box center [229, 370] width 30 height 15
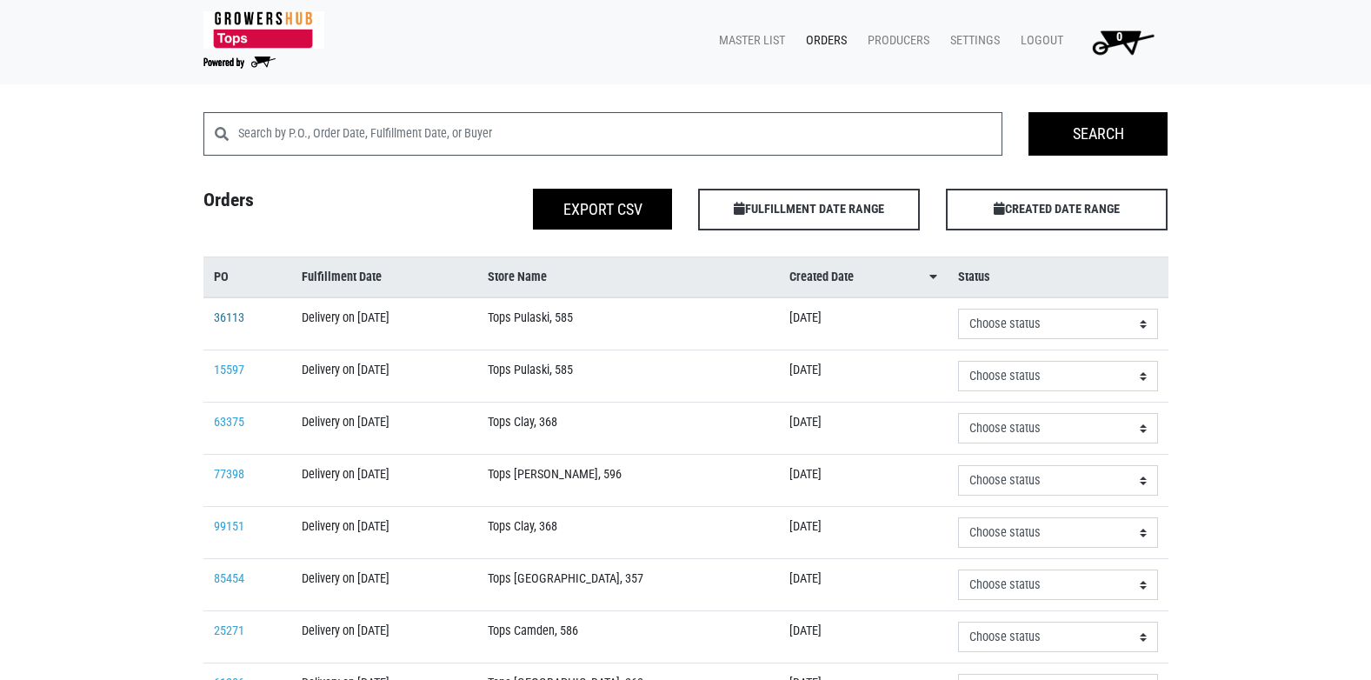
click at [244, 317] on link "36113" at bounding box center [229, 317] width 30 height 15
